Goal: Transaction & Acquisition: Book appointment/travel/reservation

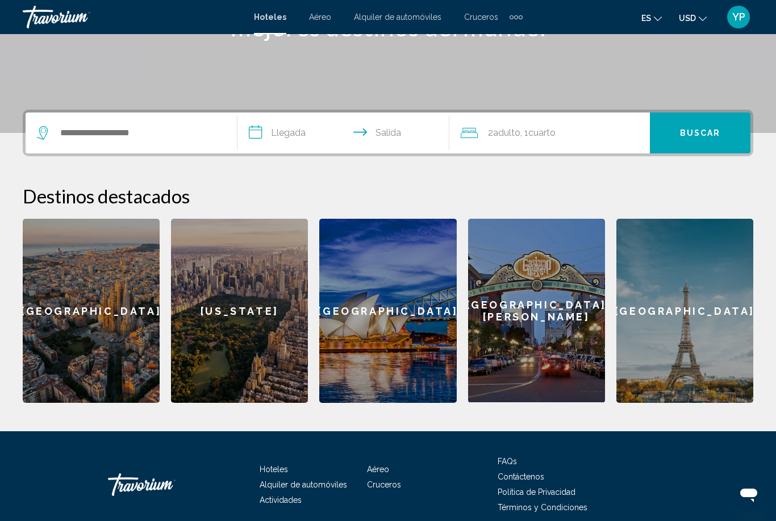
scroll to position [208, 0]
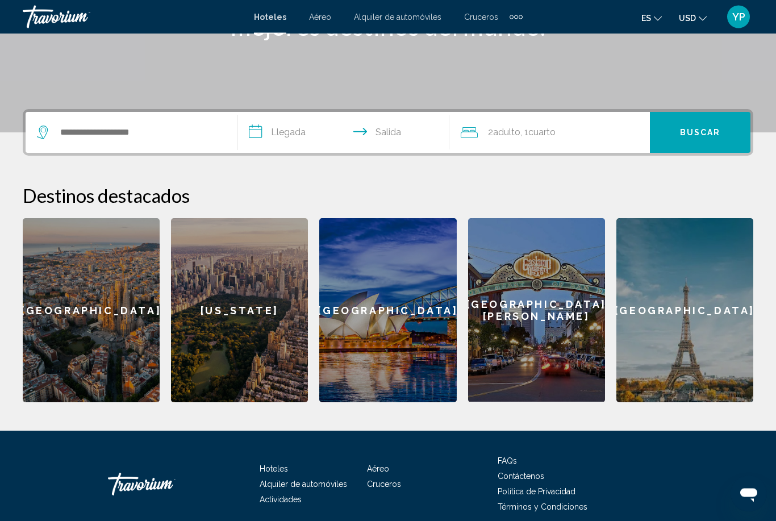
drag, startPoint x: 713, startPoint y: 314, endPoint x: 713, endPoint y: 522, distance: 208.4
click at [713, 314] on div "[GEOGRAPHIC_DATA]" at bounding box center [684, 311] width 137 height 184
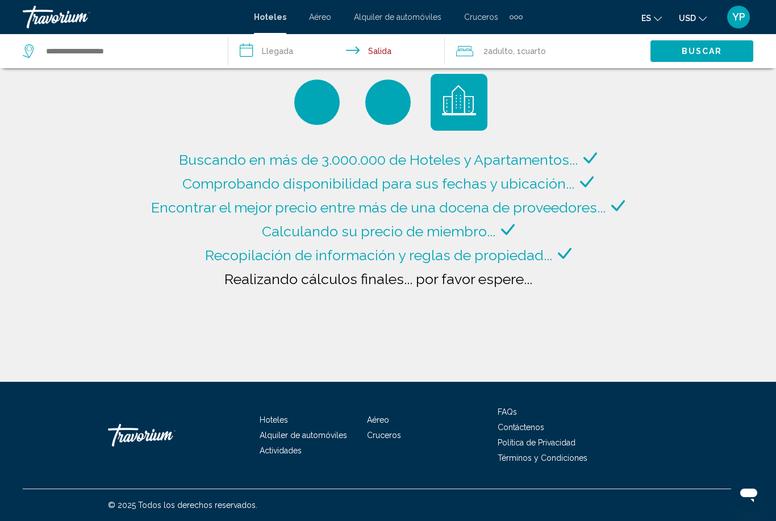
type input "**********"
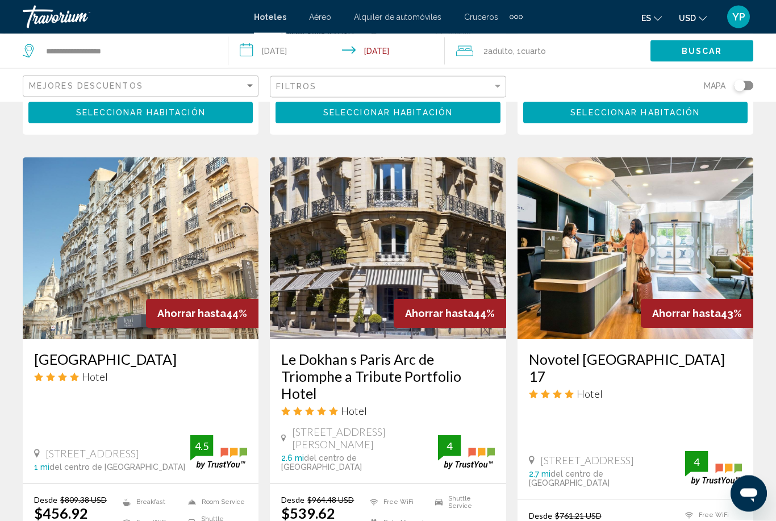
scroll to position [1311, 0]
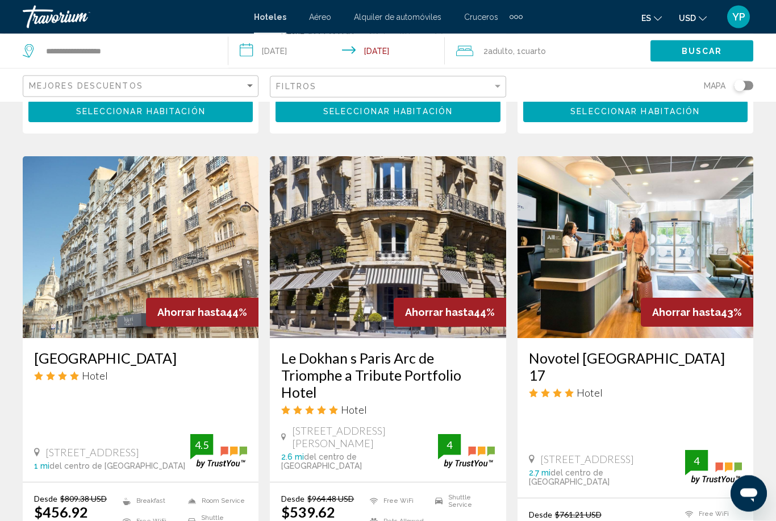
click at [371, 232] on img "Main content" at bounding box center [388, 248] width 236 height 182
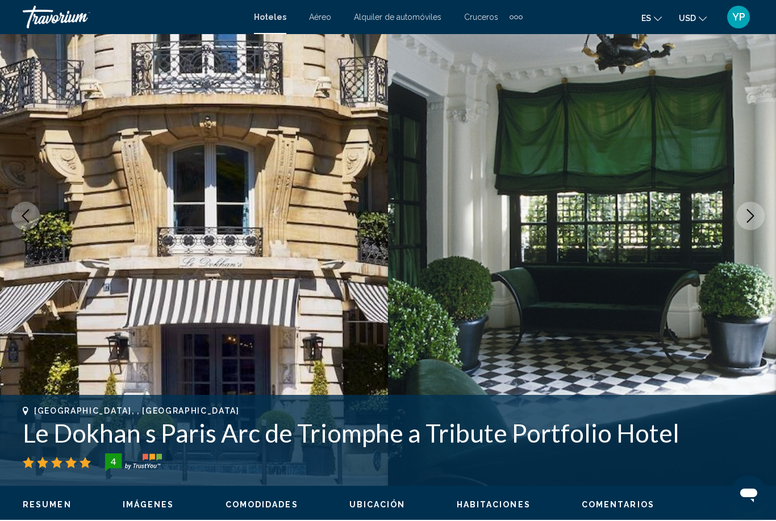
scroll to position [59, 0]
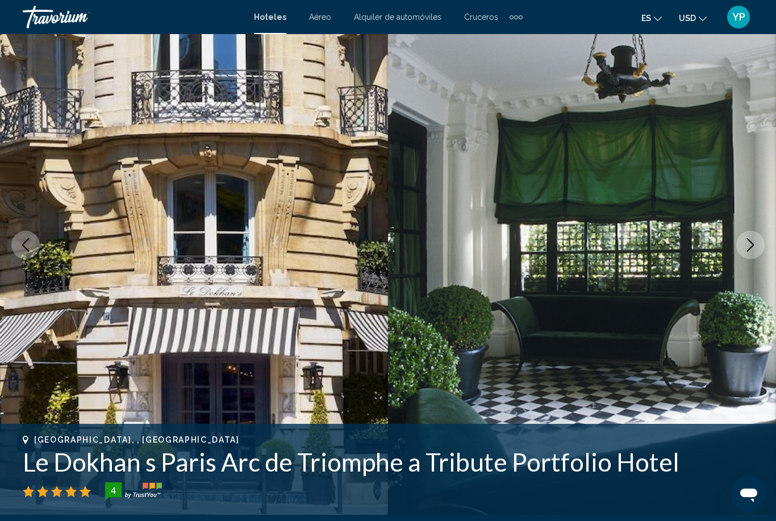
click at [754, 249] on icon "Next image" at bounding box center [750, 245] width 14 height 14
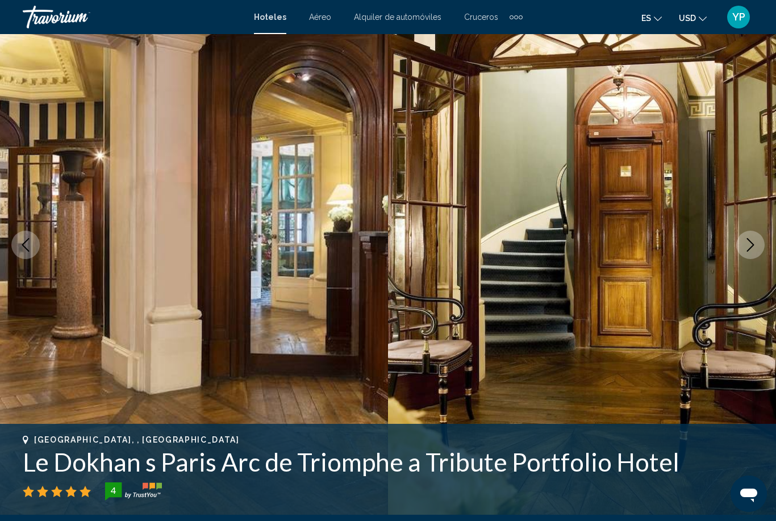
click at [759, 251] on button "Next image" at bounding box center [750, 245] width 28 height 28
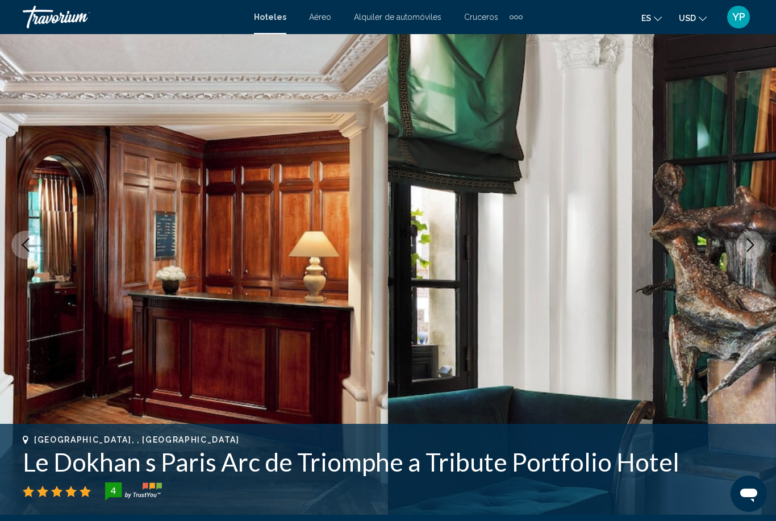
click at [760, 252] on button "Next image" at bounding box center [750, 245] width 28 height 28
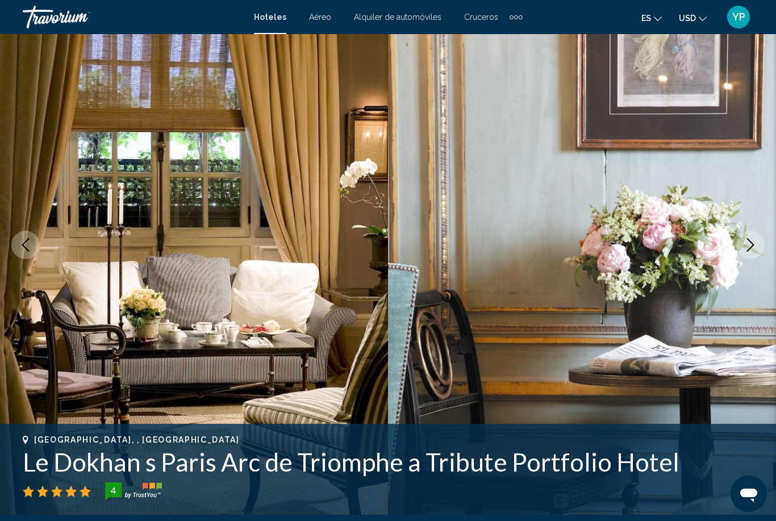
click at [762, 252] on button "Next image" at bounding box center [750, 245] width 28 height 28
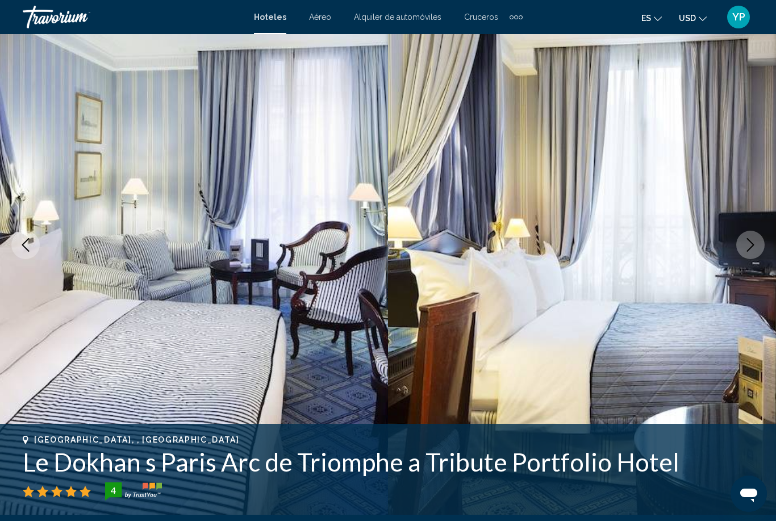
click at [763, 252] on img "Main content" at bounding box center [582, 245] width 388 height 540
click at [766, 253] on img "Main content" at bounding box center [582, 245] width 388 height 540
click at [754, 247] on icon "Next image" at bounding box center [750, 245] width 14 height 14
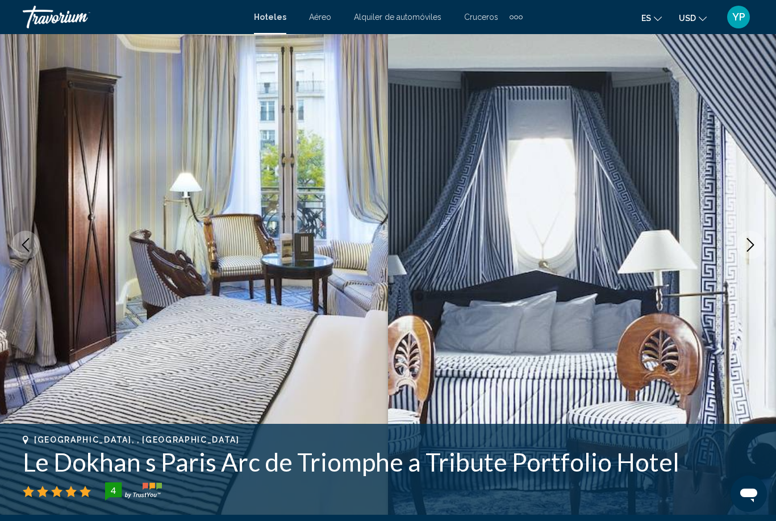
click at [754, 247] on icon "Next image" at bounding box center [750, 245] width 14 height 14
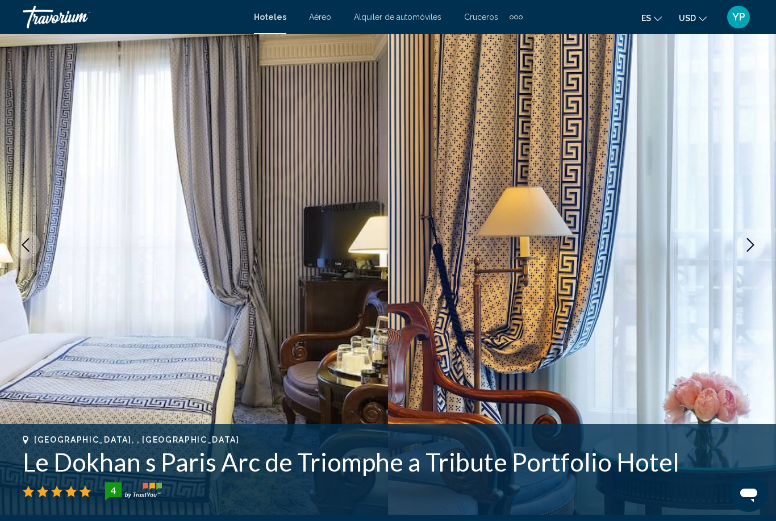
click at [756, 248] on icon "Next image" at bounding box center [750, 245] width 14 height 14
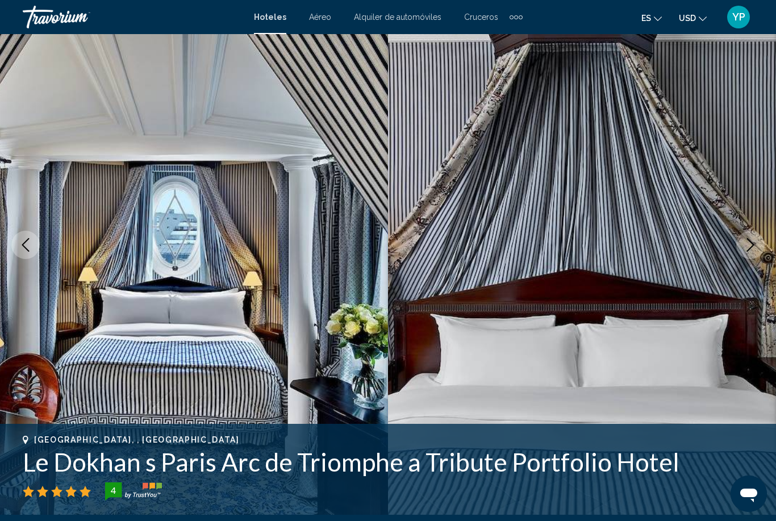
click at [756, 248] on icon "Next image" at bounding box center [750, 245] width 14 height 14
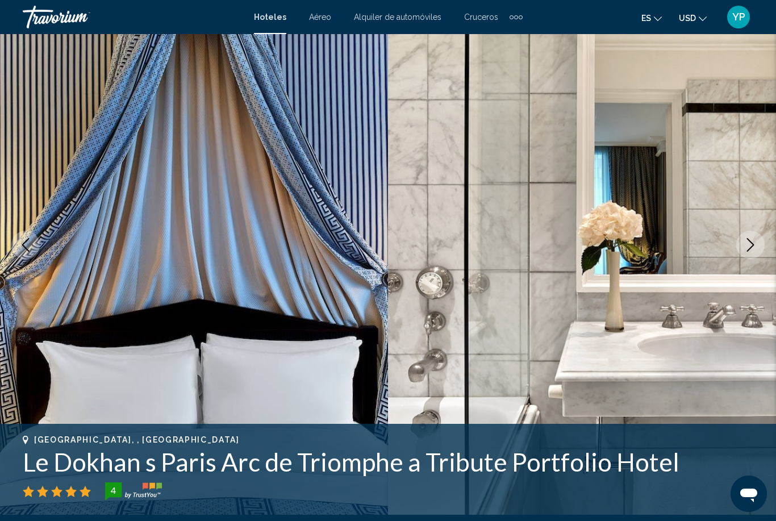
click at [756, 248] on icon "Next image" at bounding box center [750, 245] width 14 height 14
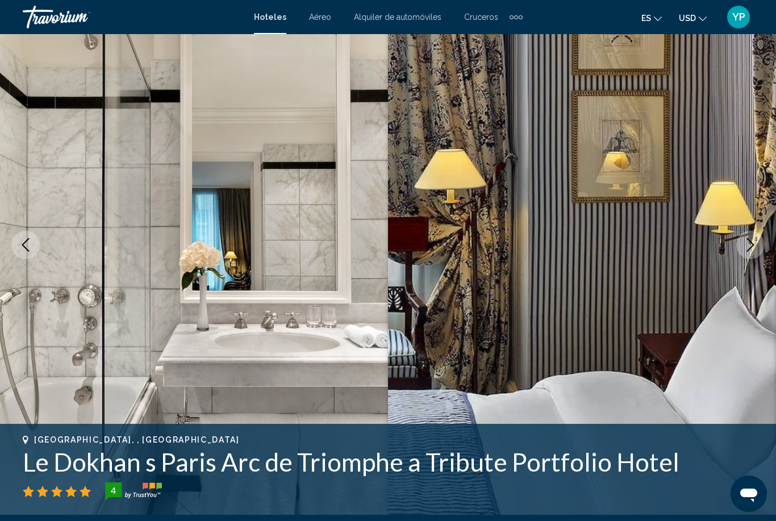
click at [756, 248] on icon "Next image" at bounding box center [750, 245] width 14 height 14
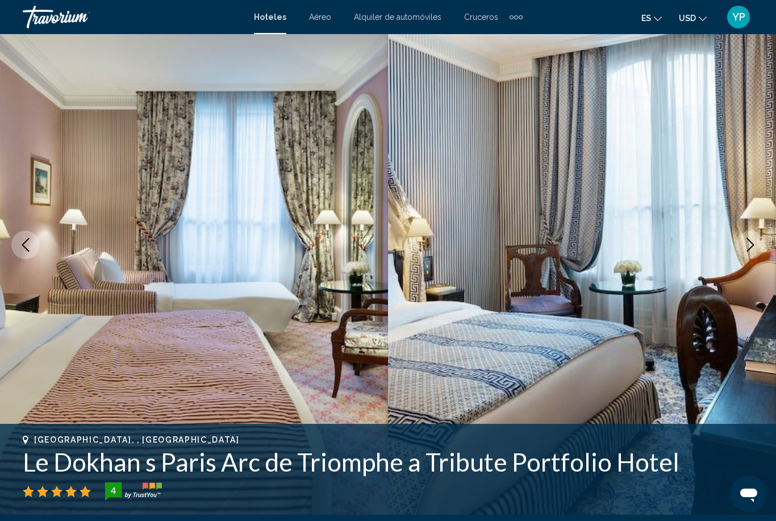
click at [757, 249] on button "Next image" at bounding box center [750, 245] width 28 height 28
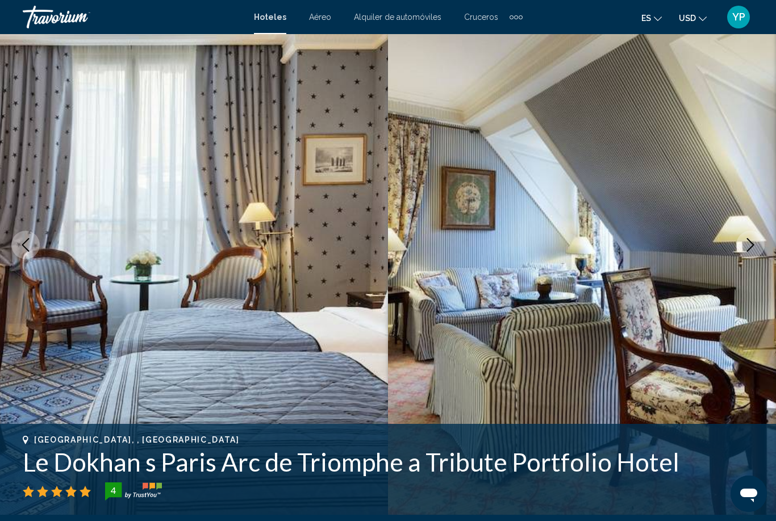
click at [757, 249] on button "Next image" at bounding box center [750, 245] width 28 height 28
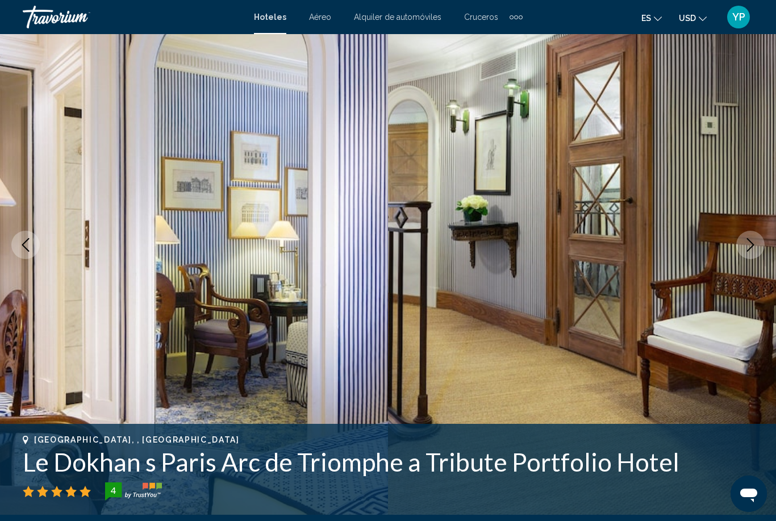
click at [757, 249] on button "Next image" at bounding box center [750, 245] width 28 height 28
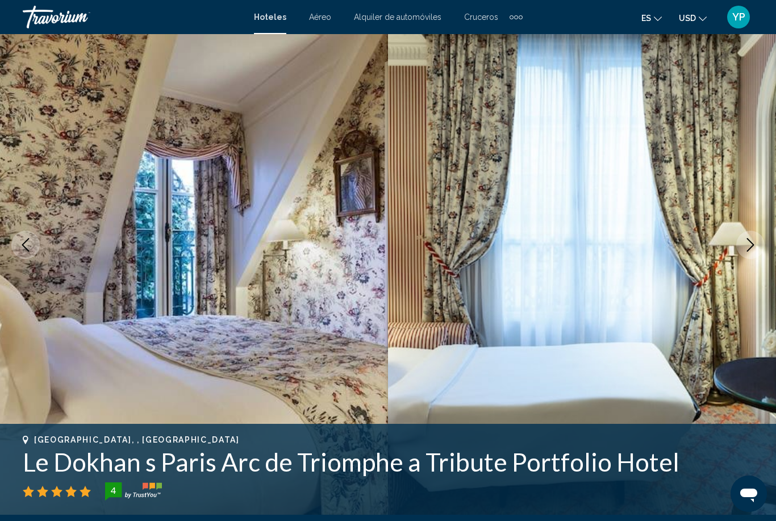
click at [758, 249] on button "Next image" at bounding box center [750, 245] width 28 height 28
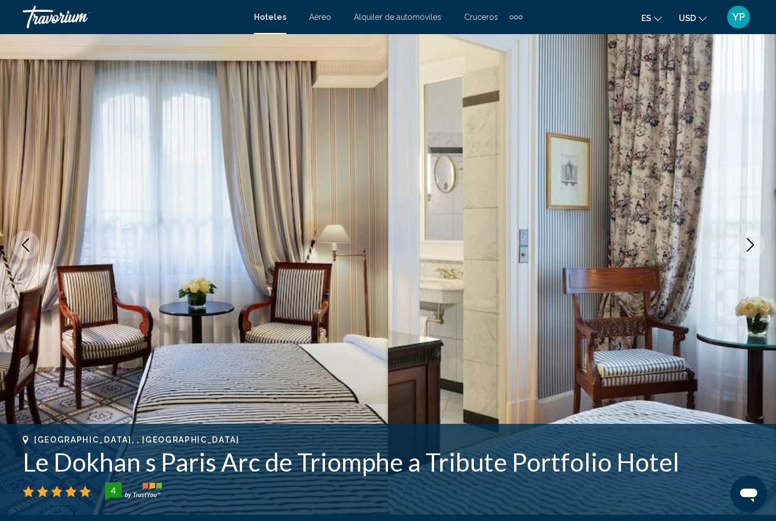
click at [758, 249] on button "Next image" at bounding box center [750, 245] width 28 height 28
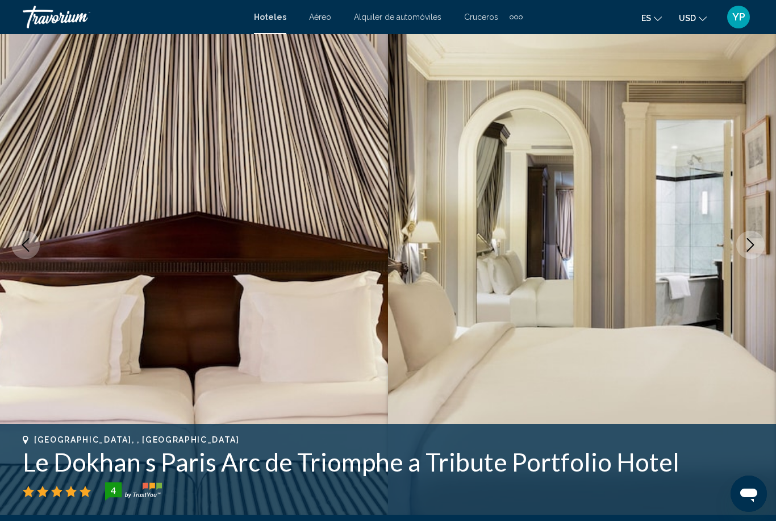
click at [758, 249] on button "Next image" at bounding box center [750, 245] width 28 height 28
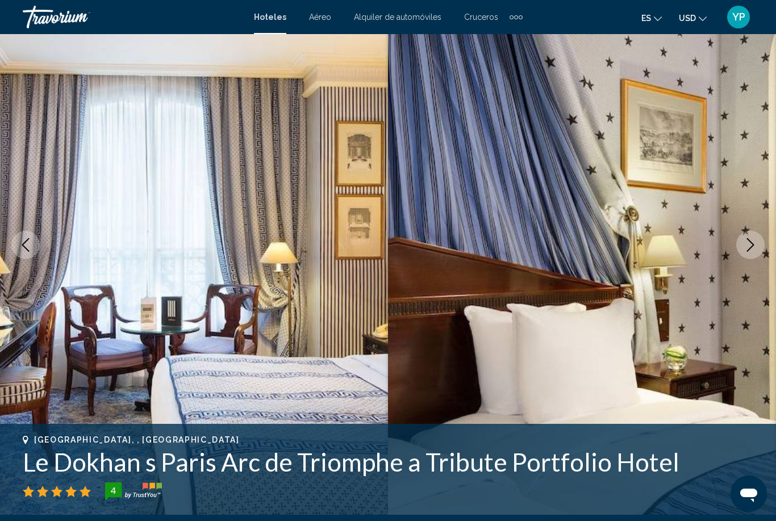
click at [758, 249] on button "Next image" at bounding box center [750, 245] width 28 height 28
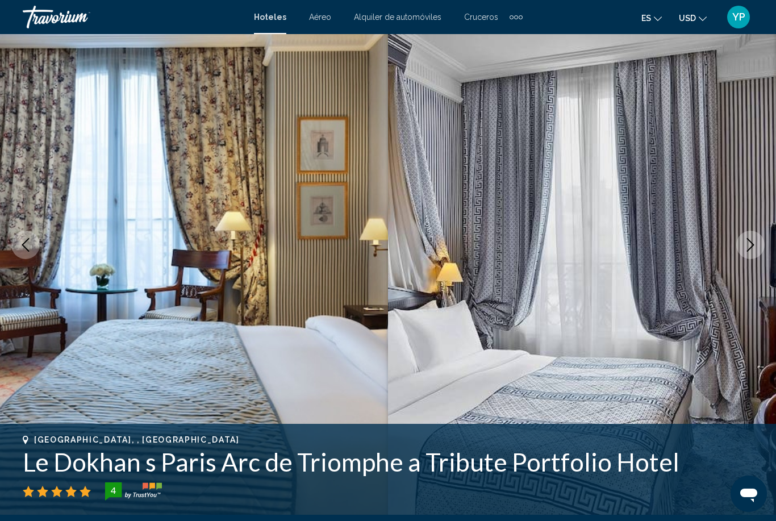
click at [758, 249] on button "Next image" at bounding box center [750, 245] width 28 height 28
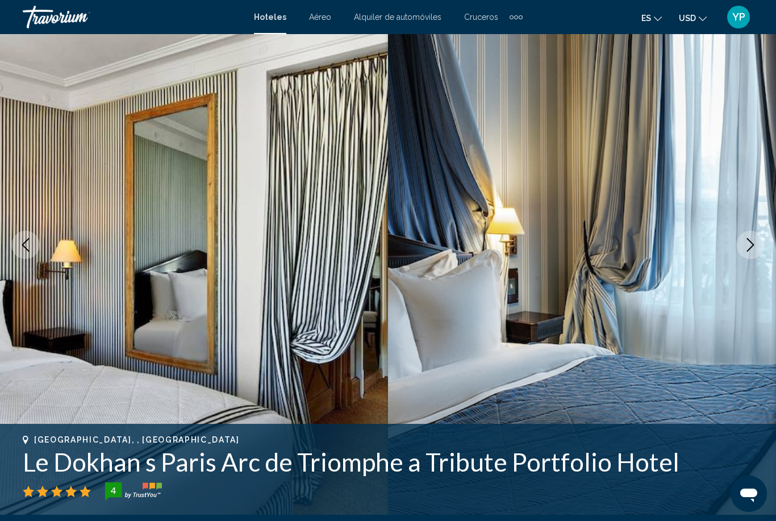
click at [759, 249] on button "Next image" at bounding box center [750, 245] width 28 height 28
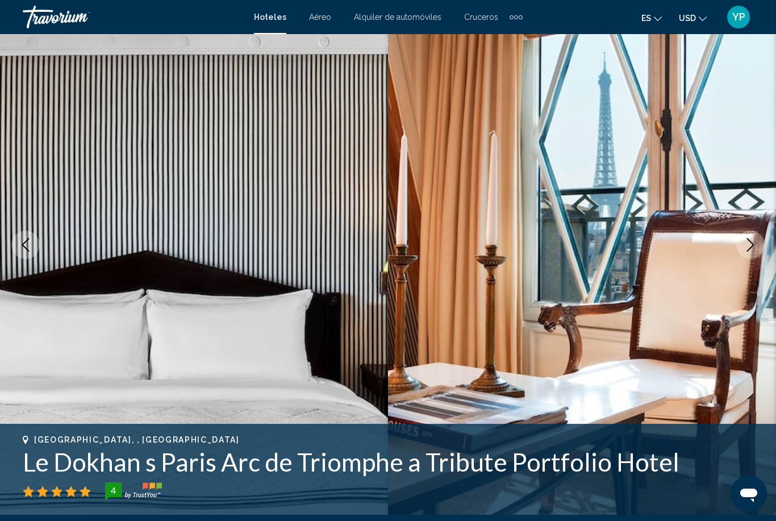
click at [759, 250] on button "Next image" at bounding box center [750, 245] width 28 height 28
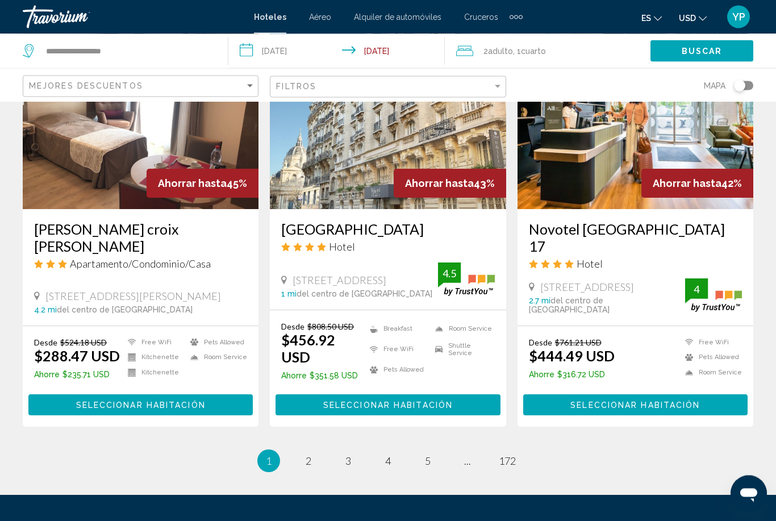
scroll to position [1442, 0]
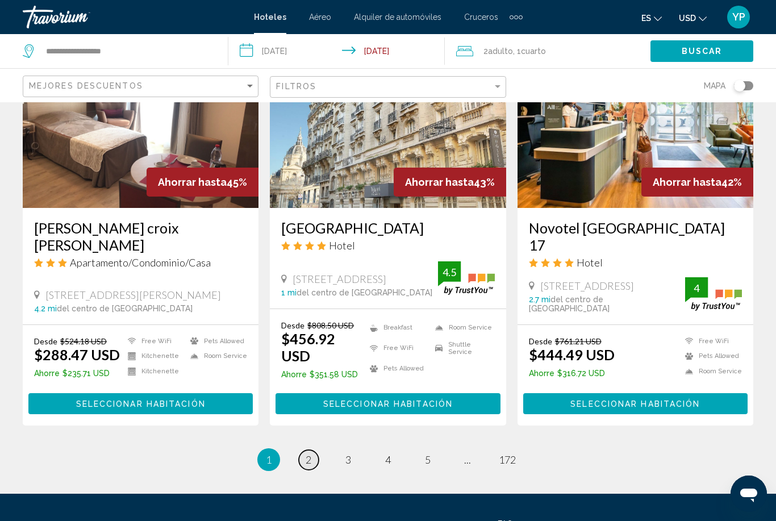
click at [308, 453] on span "2" at bounding box center [309, 459] width 6 height 12
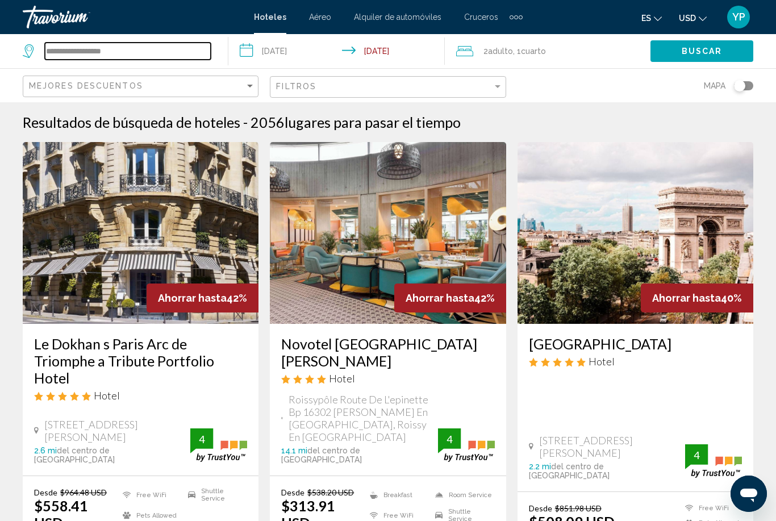
click at [120, 51] on input "**********" at bounding box center [128, 51] width 166 height 17
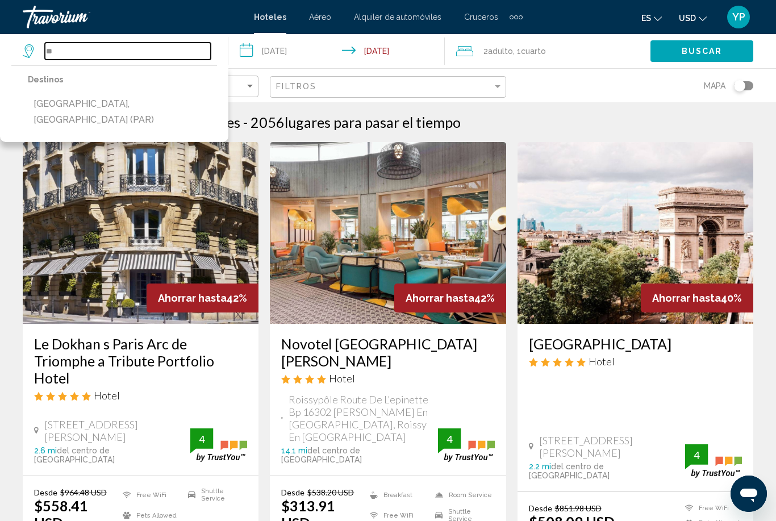
type input "*"
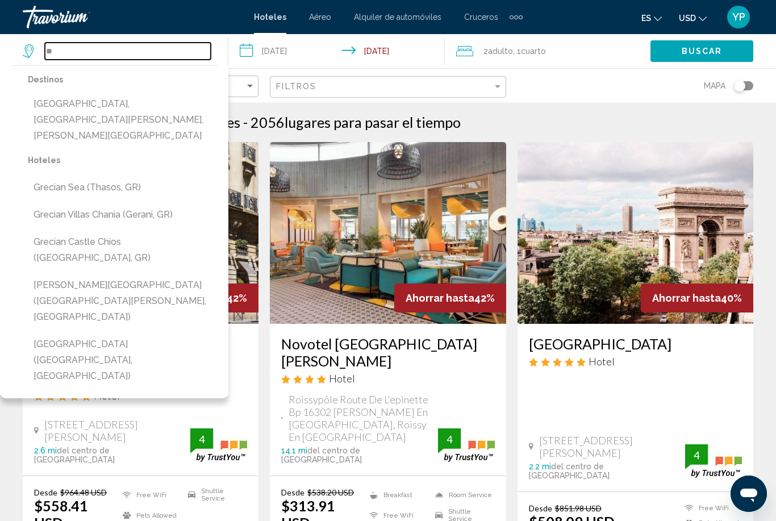
type input "*"
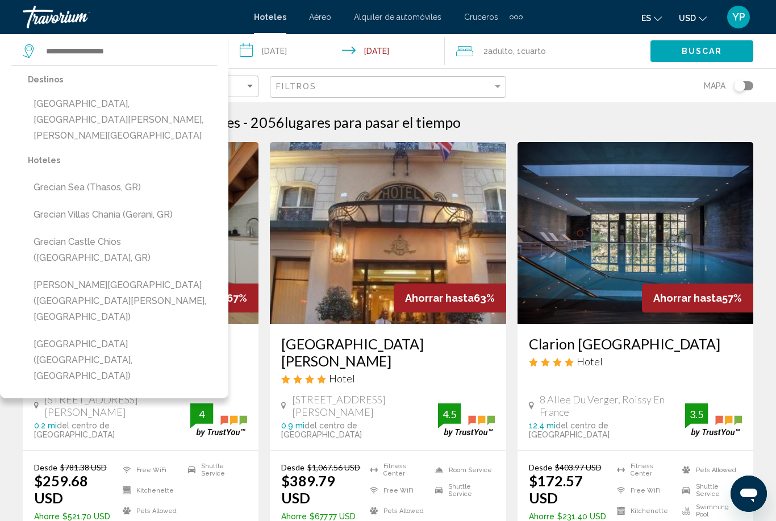
click at [406, 218] on img "Main content" at bounding box center [388, 233] width 236 height 182
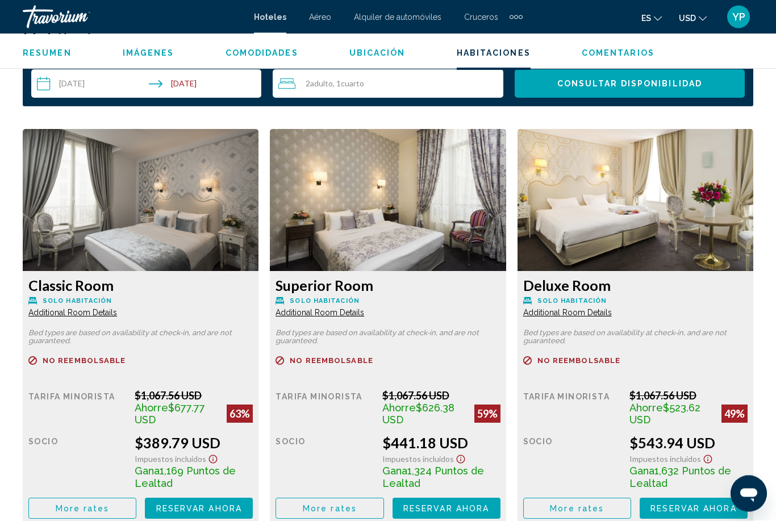
scroll to position [1678, 0]
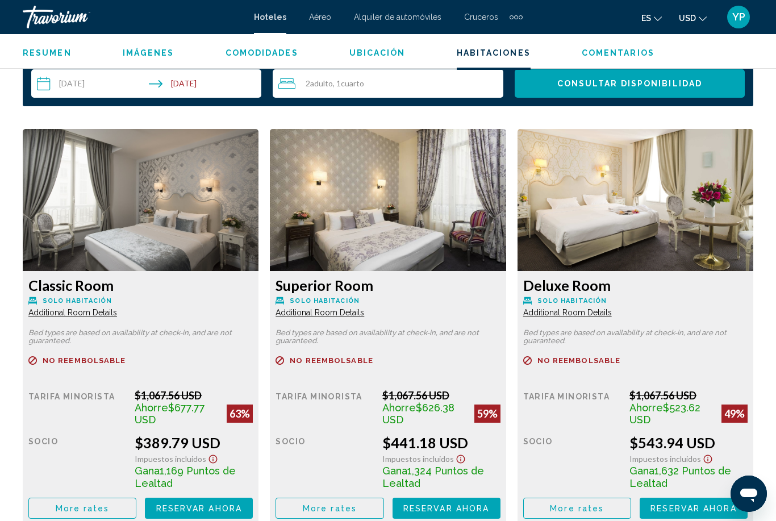
click at [117, 313] on span "Additional Room Details" at bounding box center [72, 312] width 89 height 9
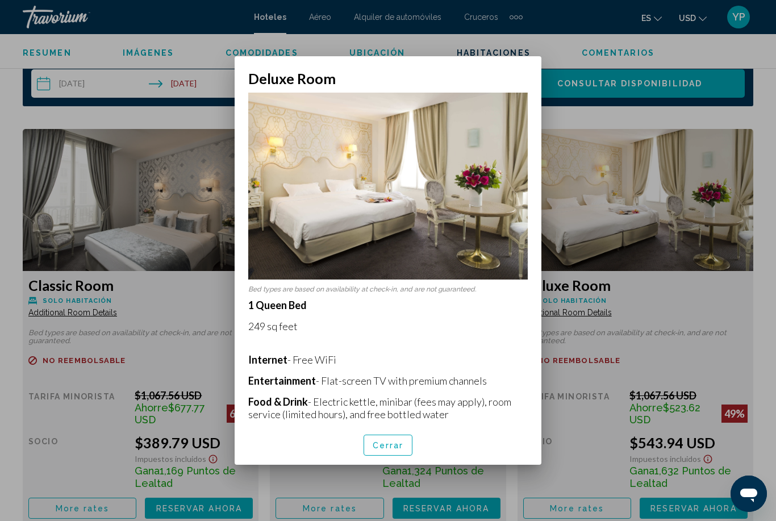
scroll to position [0, 0]
click at [666, 250] on div at bounding box center [388, 260] width 776 height 521
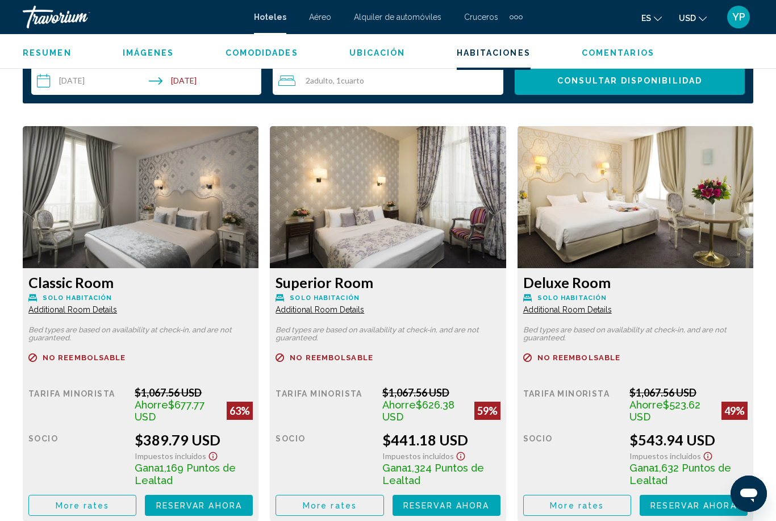
scroll to position [1682, 0]
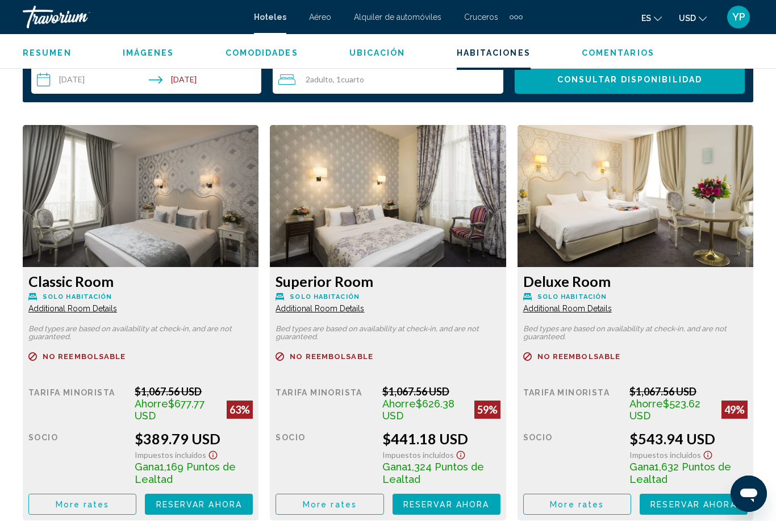
click at [117, 307] on span "Additional Room Details" at bounding box center [72, 308] width 89 height 9
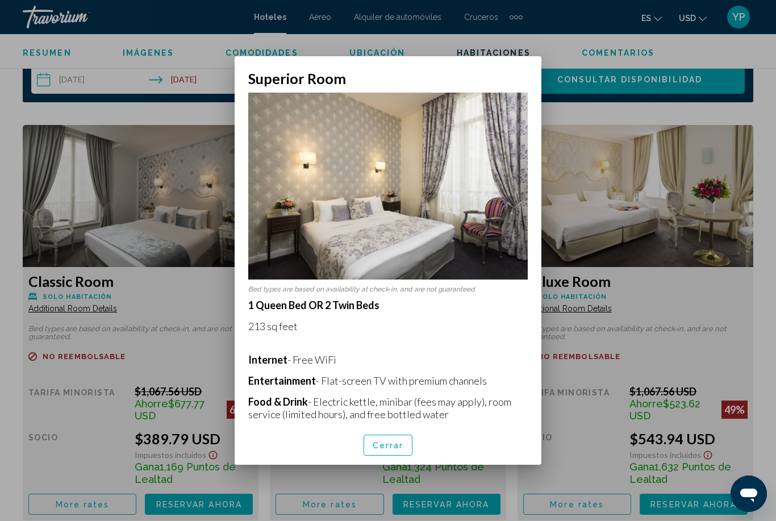
click at [395, 450] on span "Cerrar" at bounding box center [388, 445] width 31 height 9
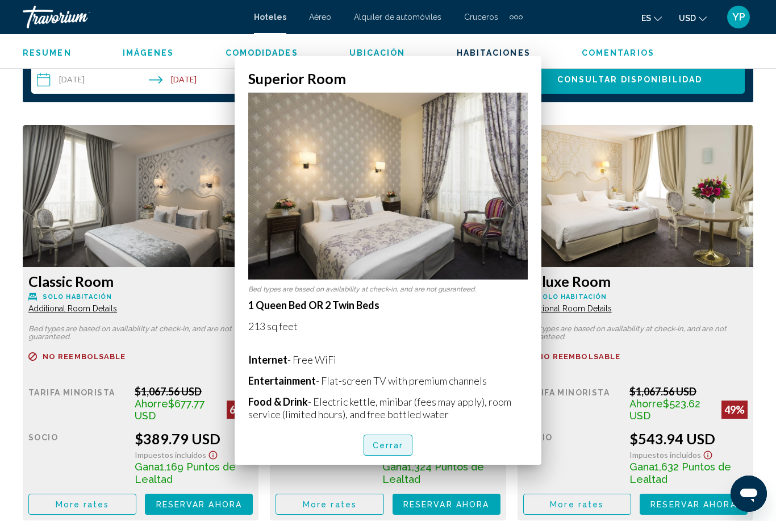
scroll to position [1682, 0]
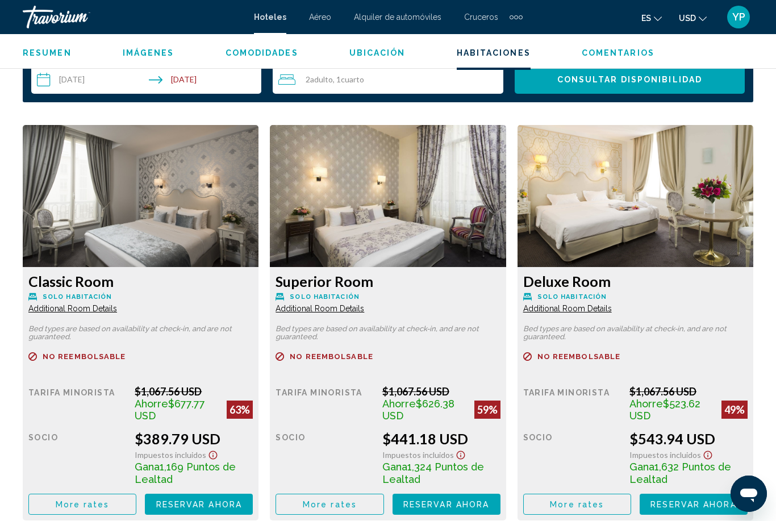
click at [94, 306] on span "Additional Room Details" at bounding box center [72, 308] width 89 height 9
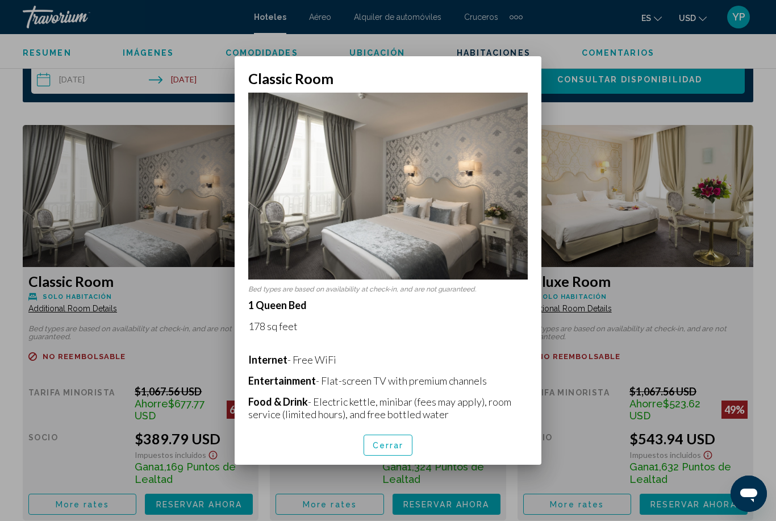
scroll to position [0, 0]
click at [121, 294] on div at bounding box center [388, 260] width 776 height 521
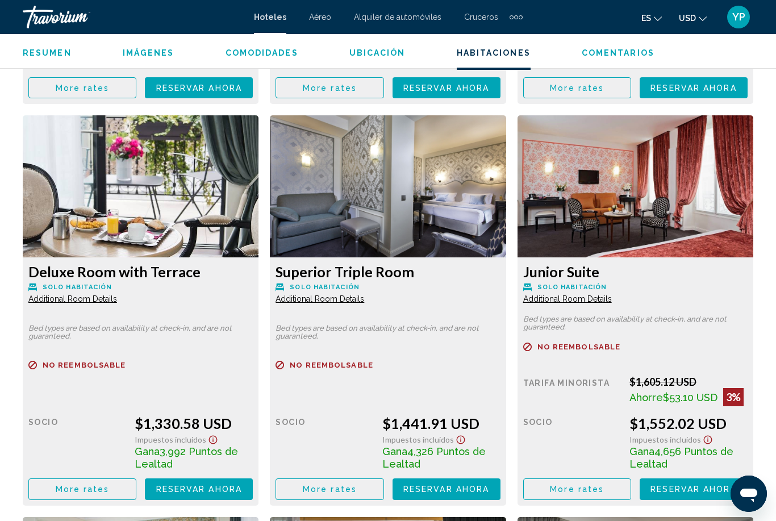
scroll to position [2097, 0]
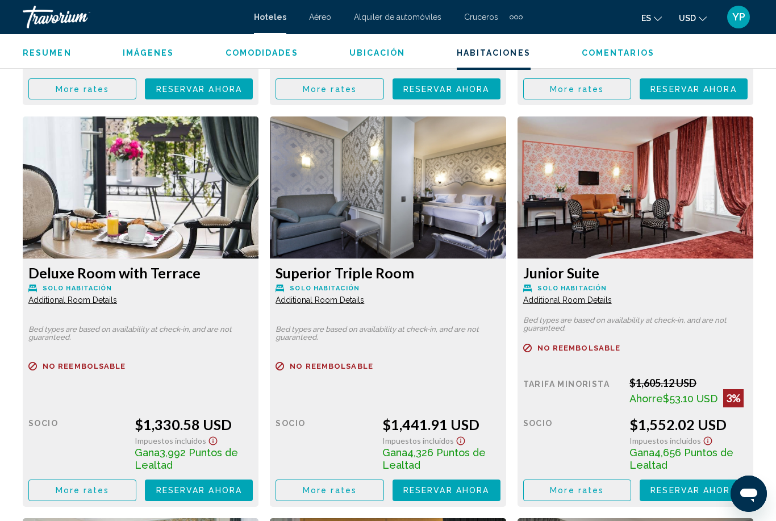
click at [148, 53] on span "Imágenes" at bounding box center [149, 52] width 52 height 9
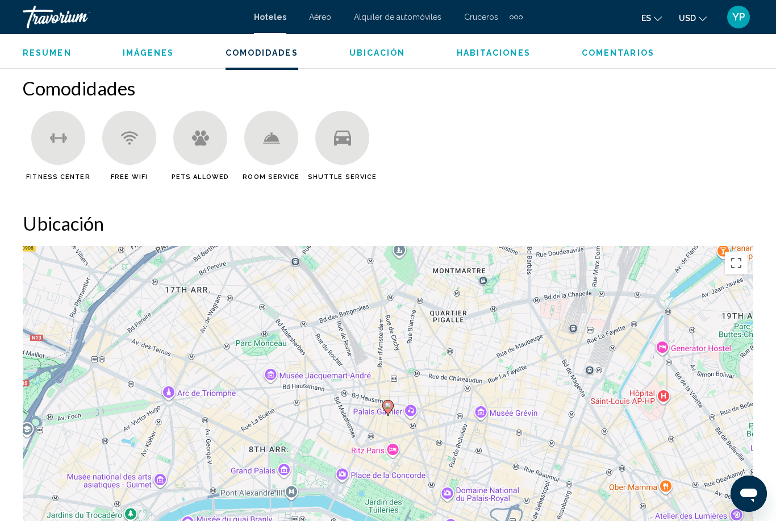
scroll to position [754, 0]
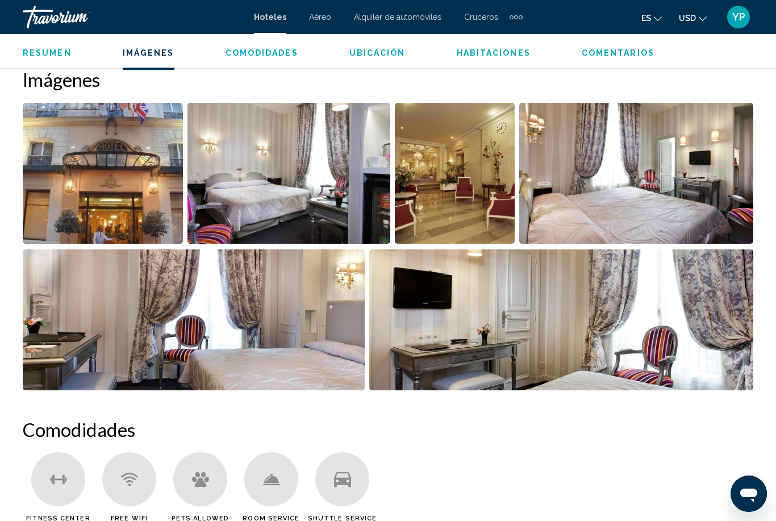
click at [270, 55] on span "Comodidades" at bounding box center [261, 52] width 73 height 9
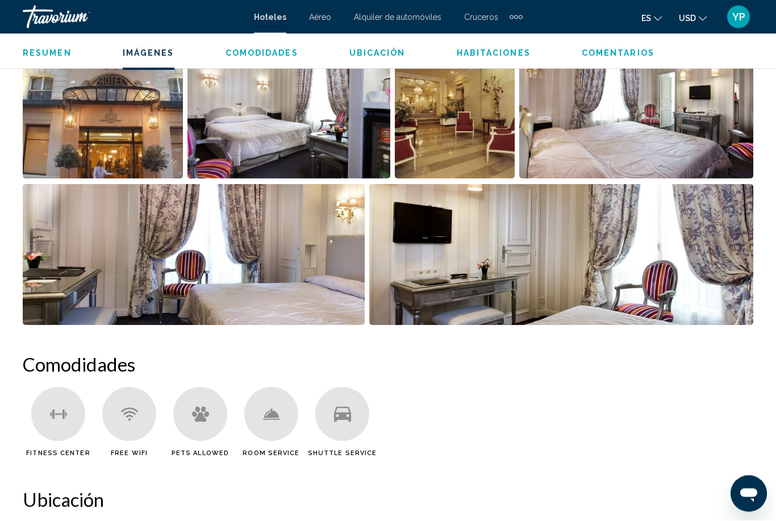
scroll to position [1104, 0]
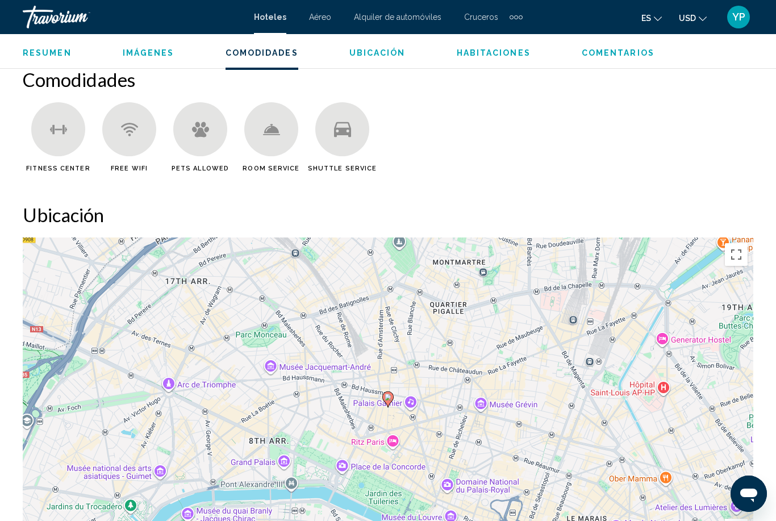
click at [49, 37] on div "Resumen Imágenes Comodidades Ubicación Habitaciones Comentarios Consultar dispo…" at bounding box center [388, 51] width 776 height 35
click at [55, 48] on span "Resumen" at bounding box center [47, 52] width 49 height 9
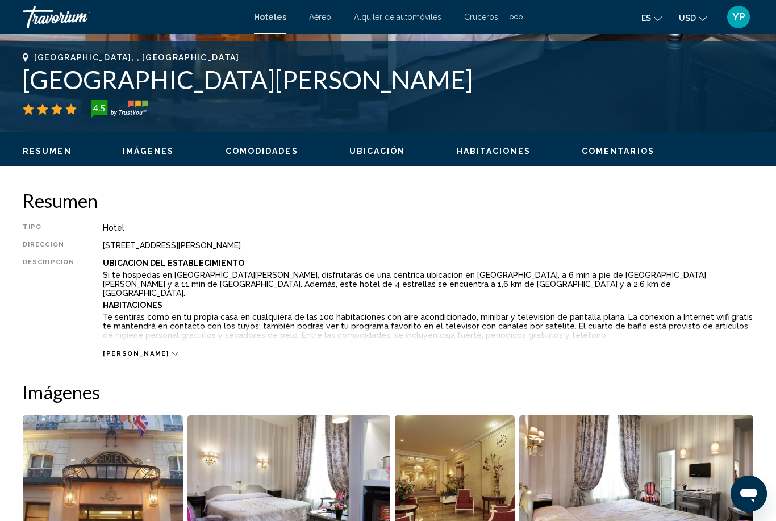
scroll to position [440, 0]
